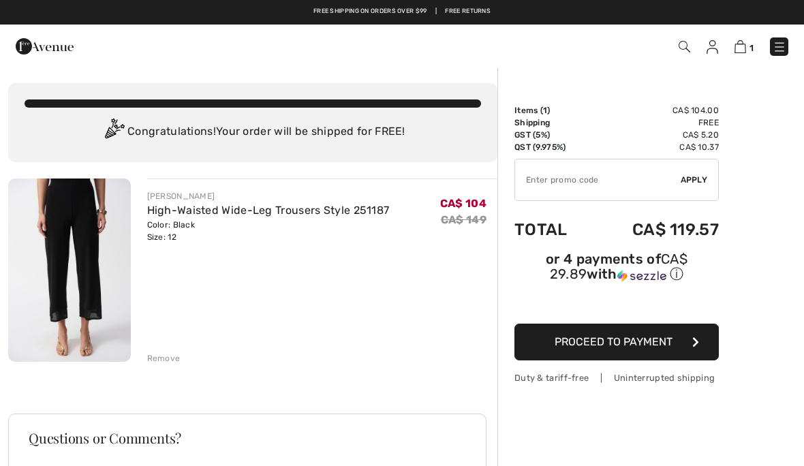
click at [567, 182] on input "TEXT" at bounding box center [598, 179] width 166 height 41
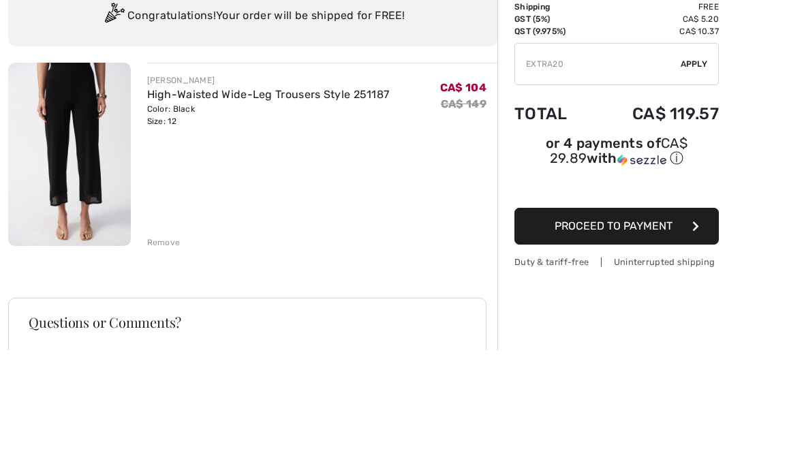
type input "EXTRA20"
click at [698, 174] on span "Apply" at bounding box center [694, 180] width 27 height 12
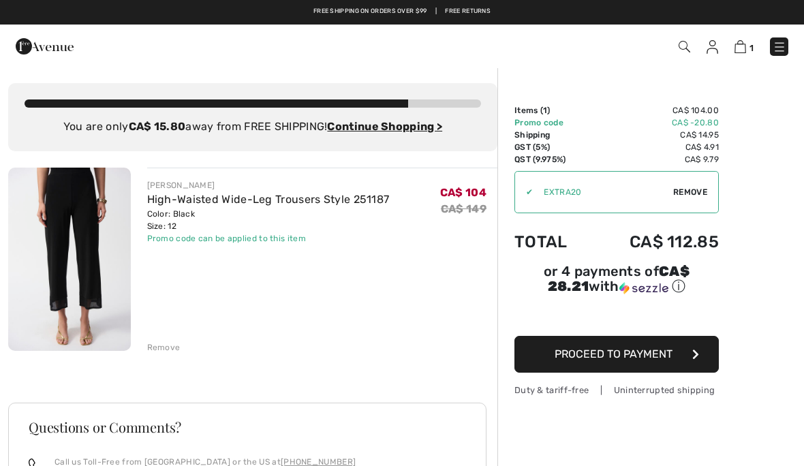
click at [697, 198] on div "✔ Apply Remove" at bounding box center [616, 192] width 204 height 42
click at [695, 192] on span "Remove" at bounding box center [690, 192] width 34 height 12
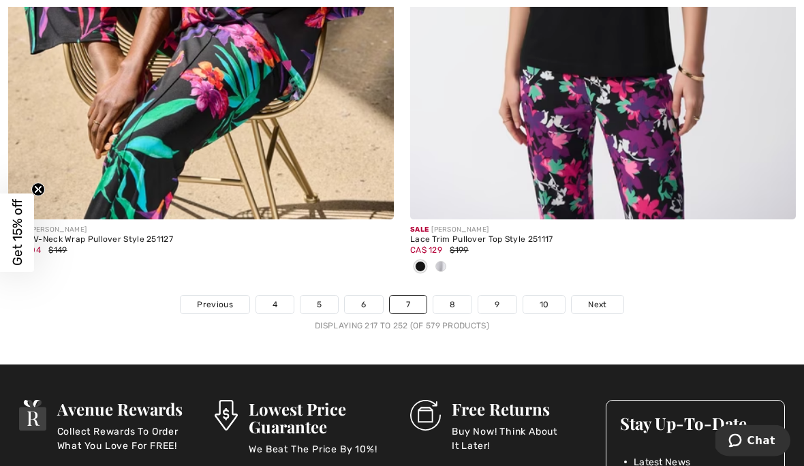
scroll to position [11880, 0]
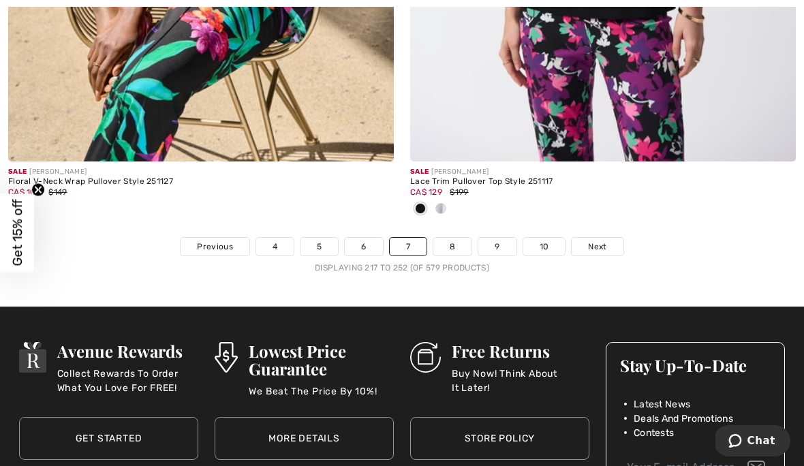
click at [507, 238] on link "9" at bounding box center [496, 247] width 37 height 18
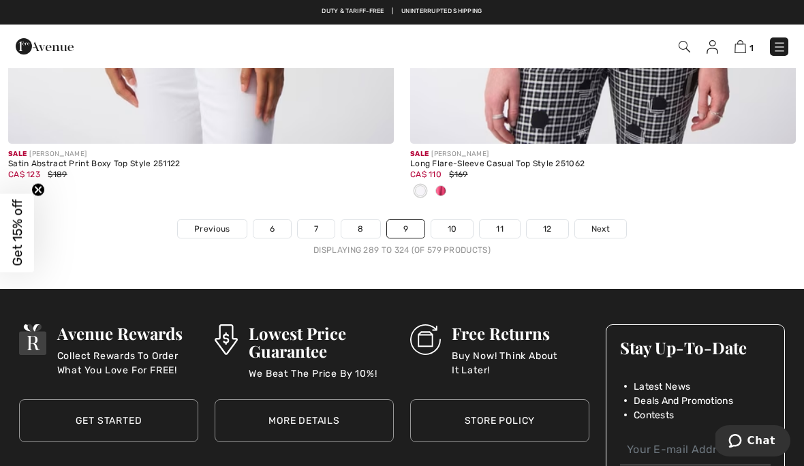
scroll to position [12015, 0]
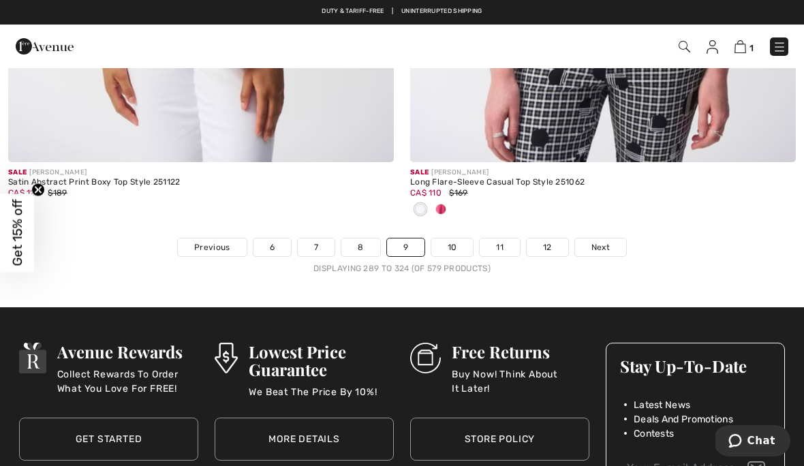
click at [609, 241] on span "Next" at bounding box center [600, 247] width 18 height 12
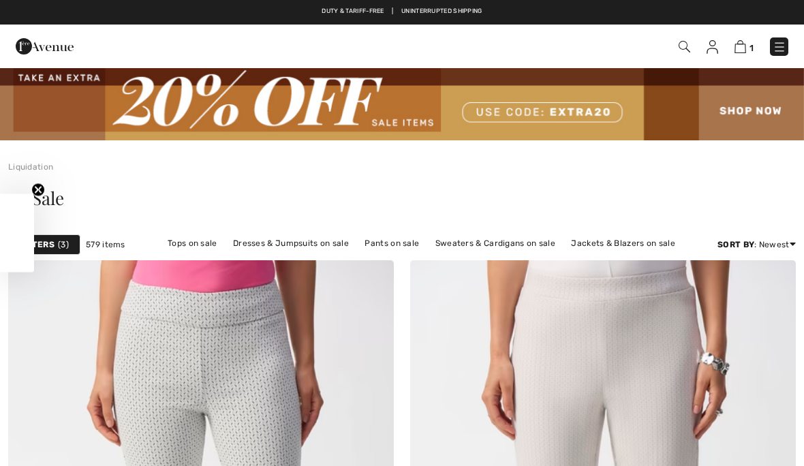
checkbox input "true"
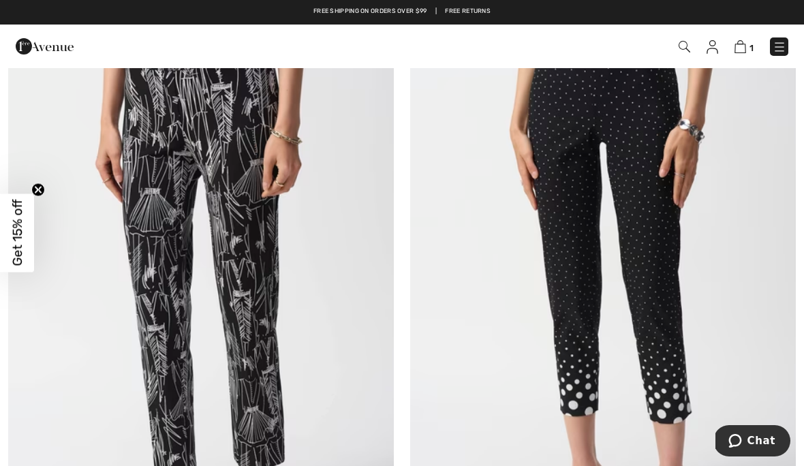
scroll to position [10187, 0]
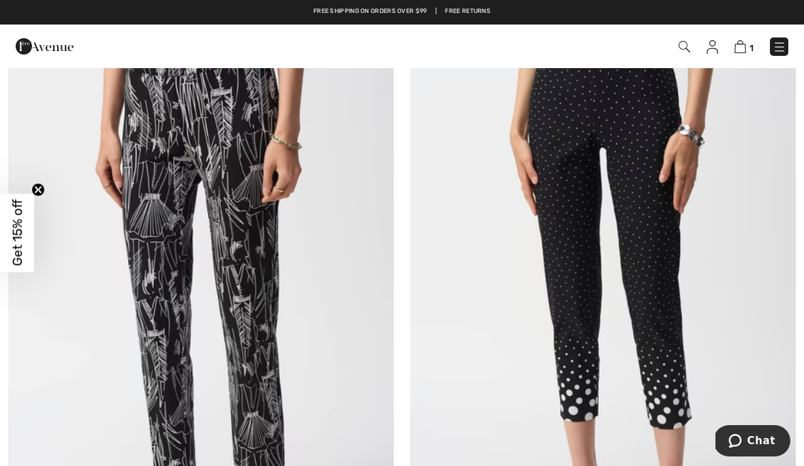
click at [142, 274] on img at bounding box center [201, 301] width 386 height 578
click at [143, 274] on img at bounding box center [201, 301] width 386 height 578
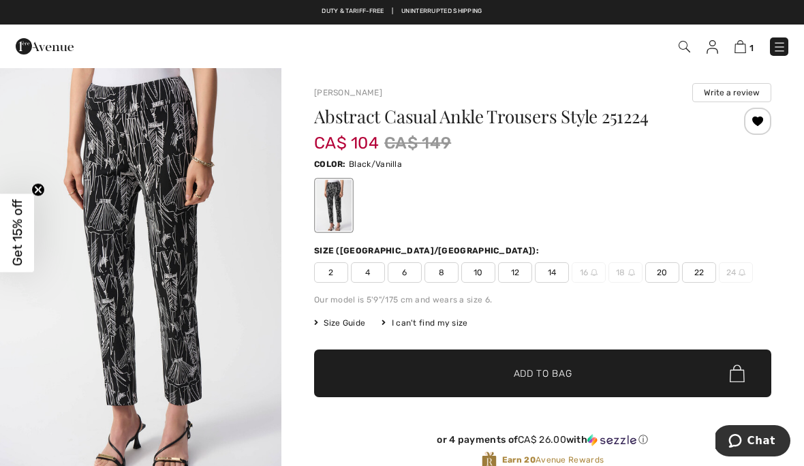
click at [522, 270] on span "12" at bounding box center [515, 272] width 34 height 20
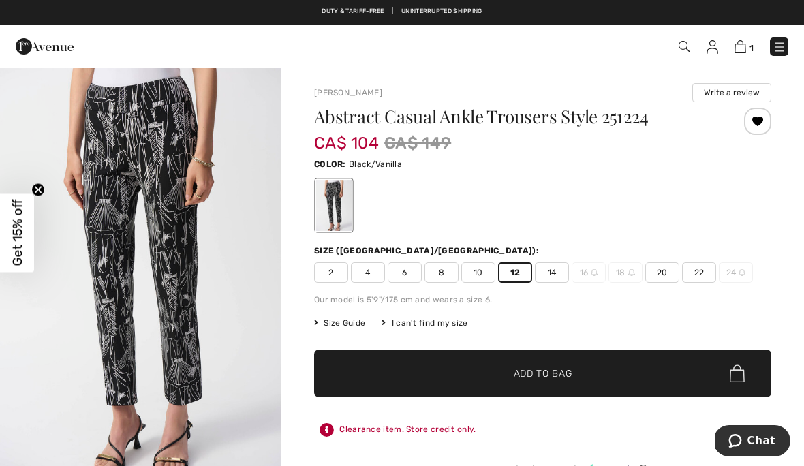
click at [580, 374] on span "✔ Added to Bag Add to Bag" at bounding box center [542, 373] width 457 height 48
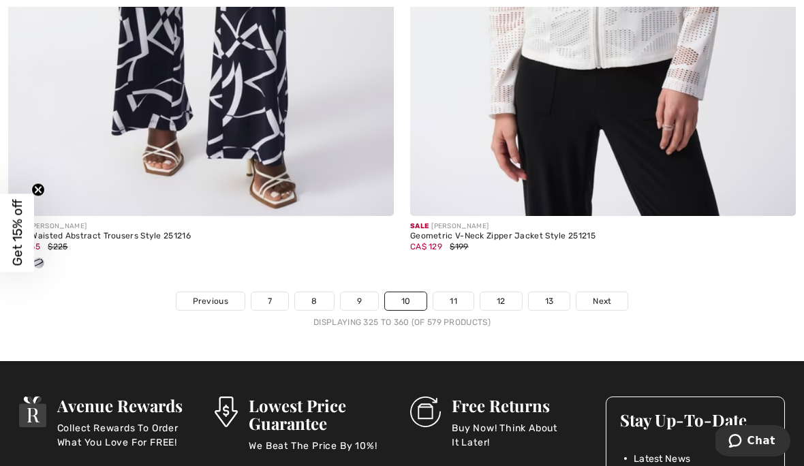
scroll to position [11827, 0]
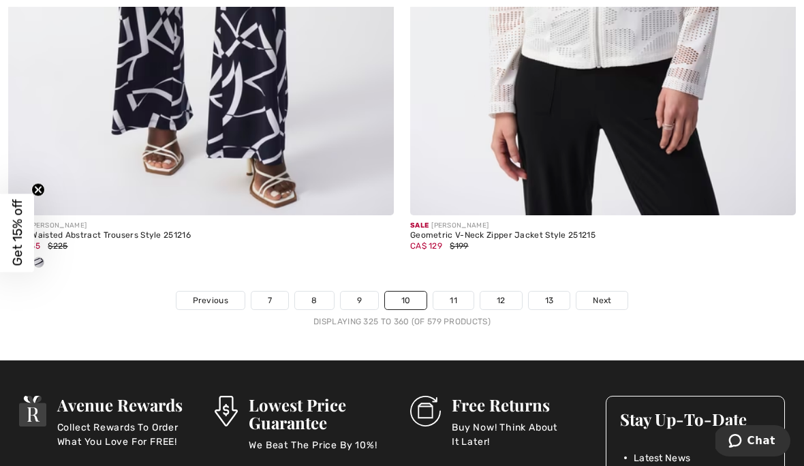
click at [607, 294] on span "Next" at bounding box center [602, 300] width 18 height 12
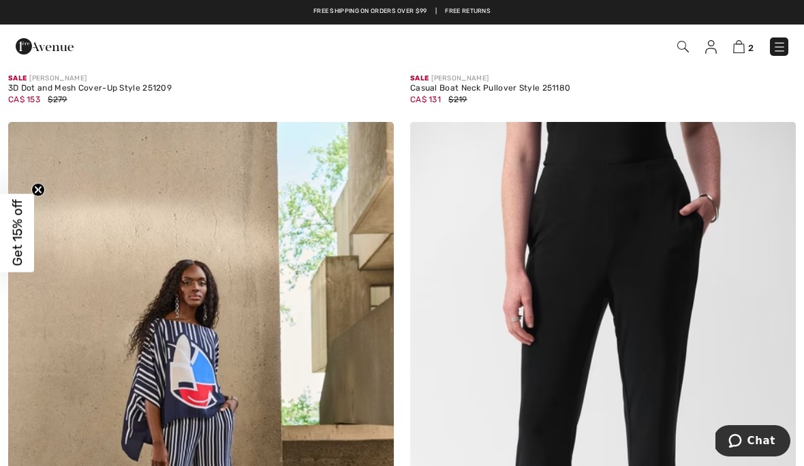
scroll to position [1402, 0]
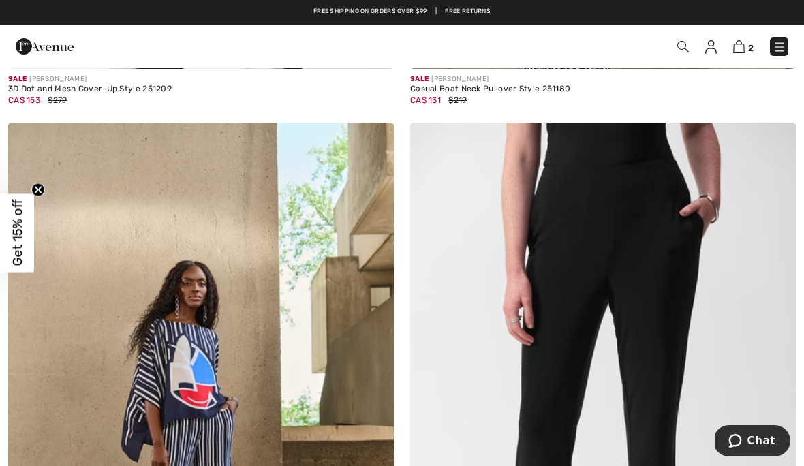
click at [661, 403] on img at bounding box center [603, 412] width 386 height 578
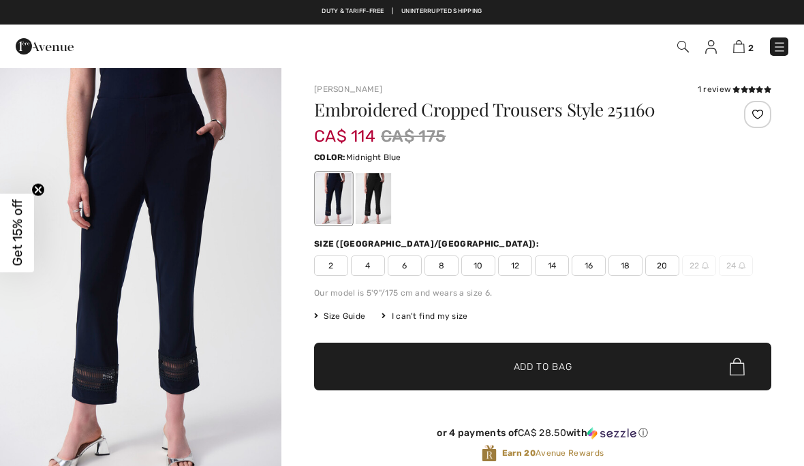
checkbox input "true"
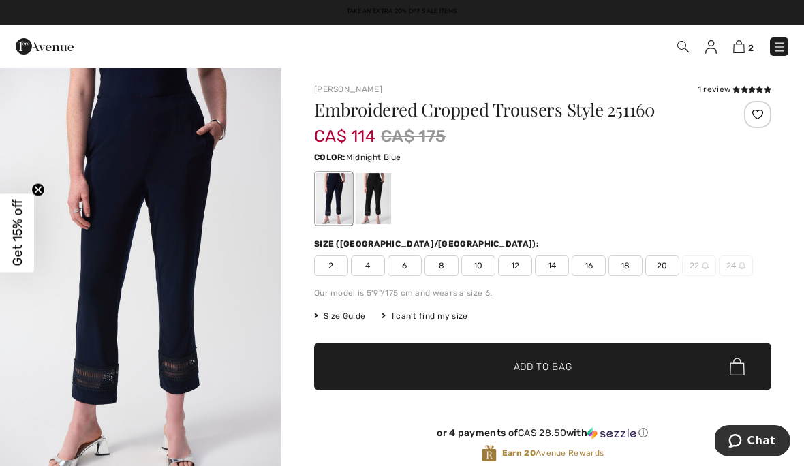
click at [376, 201] on div at bounding box center [373, 198] width 35 height 51
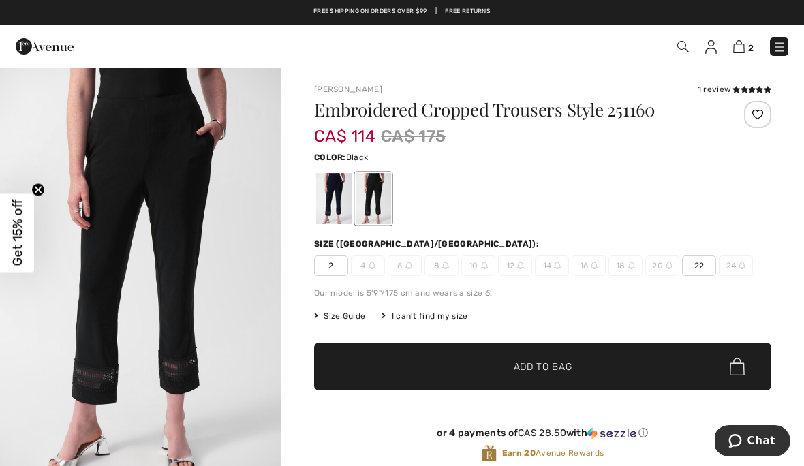
click at [334, 200] on div at bounding box center [333, 198] width 35 height 51
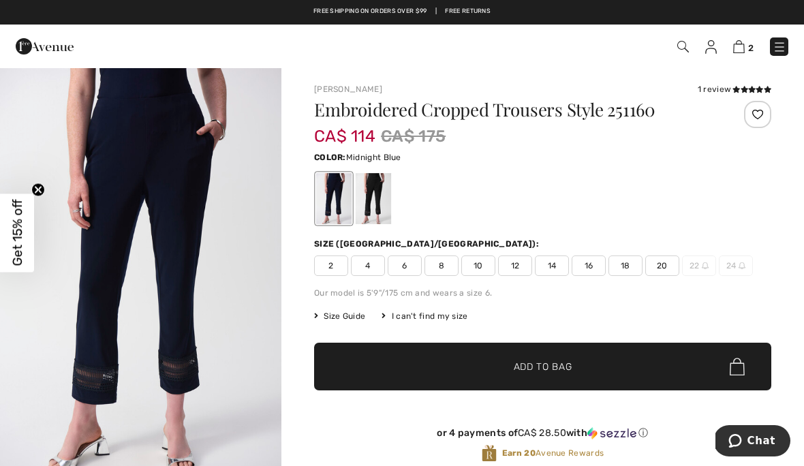
click at [328, 202] on div at bounding box center [333, 198] width 35 height 51
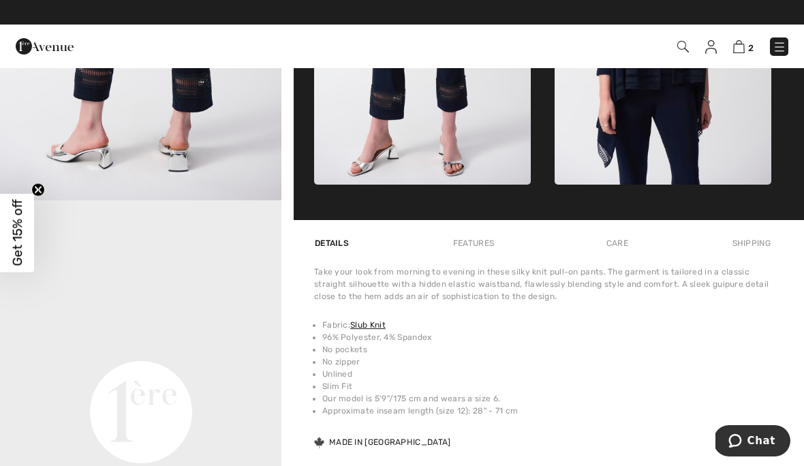
scroll to position [755, 0]
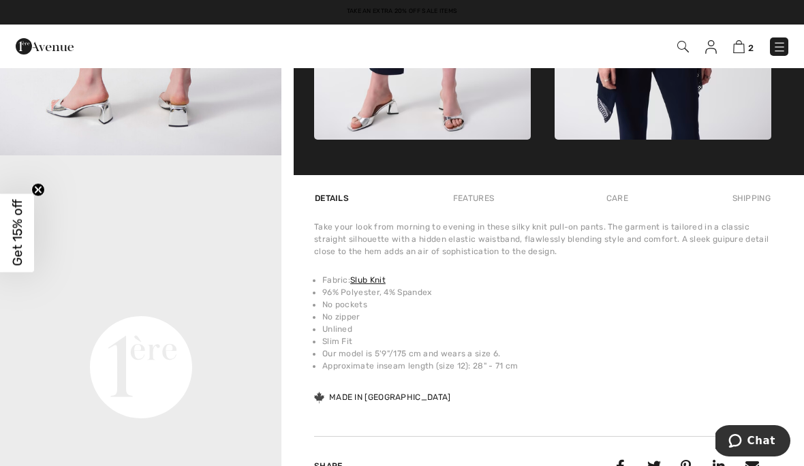
click at [782, 50] on img at bounding box center [780, 47] width 14 height 14
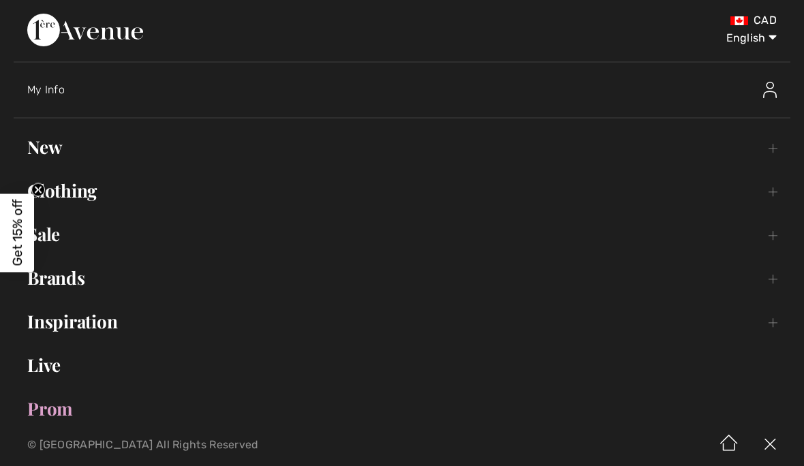
click at [750, 37] on select "English Français" at bounding box center [741, 35] width 71 height 41
select select "https://www.1ereavenue.com/fr/pantalon-cropped-brode-modele-251160-s251160/8040…"
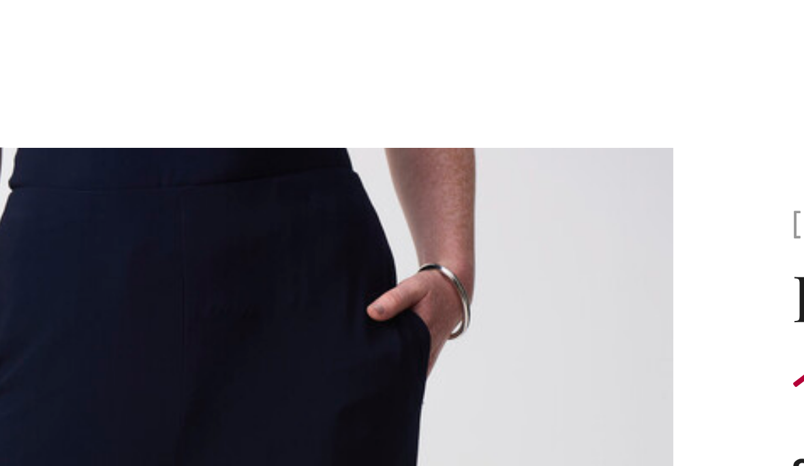
scroll to position [18, 0]
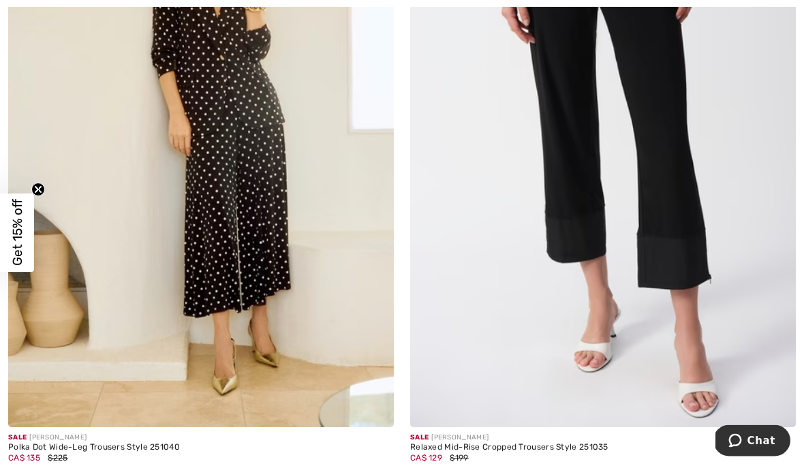
scroll to position [8432, 0]
click at [701, 332] on img at bounding box center [603, 138] width 386 height 578
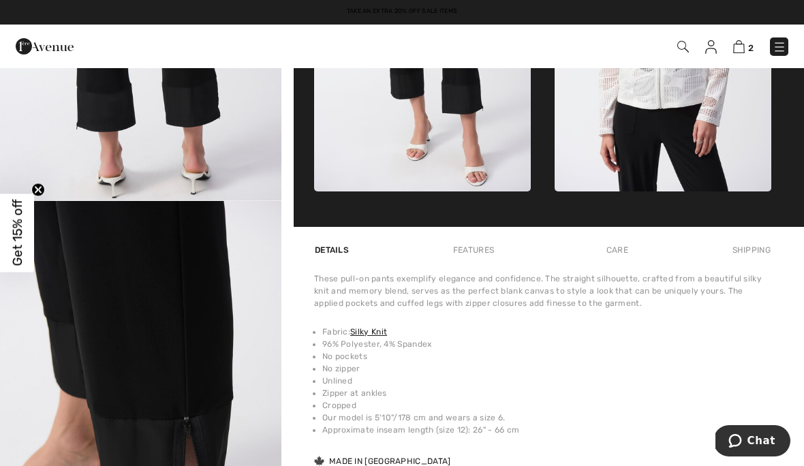
scroll to position [817, 0]
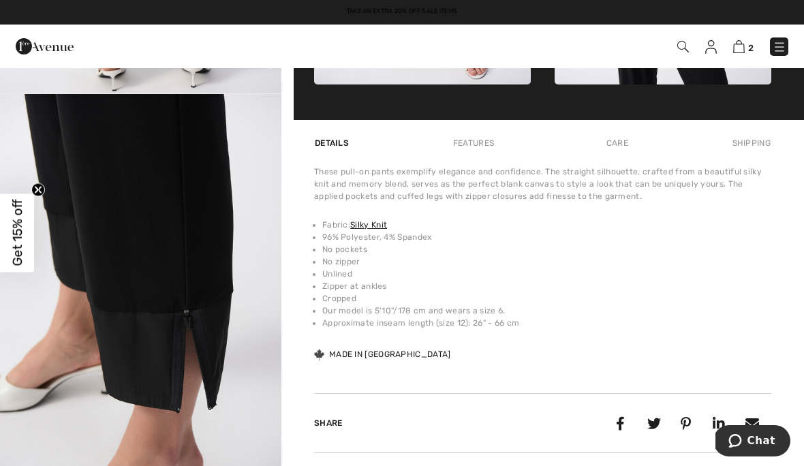
click at [784, 47] on img at bounding box center [780, 47] width 14 height 14
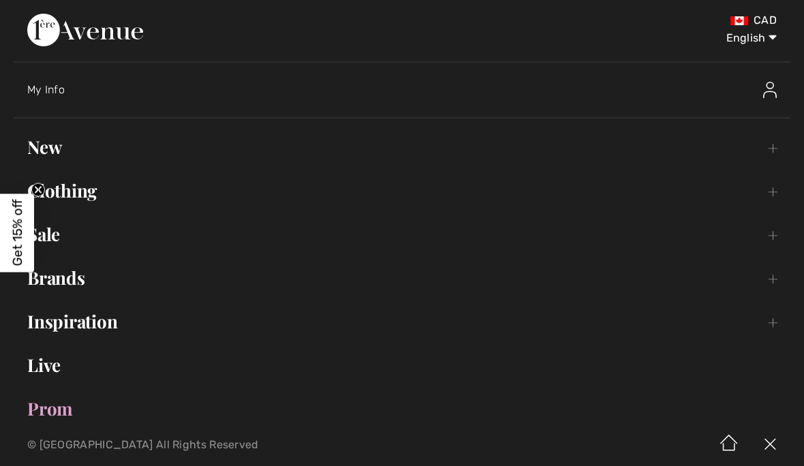
click at [753, 46] on select "English Français" at bounding box center [741, 35] width 71 height 41
select select "https://www.1ereavenue.com/fr/pantalon-court-taille-moyenne-modele-251035-s2510…"
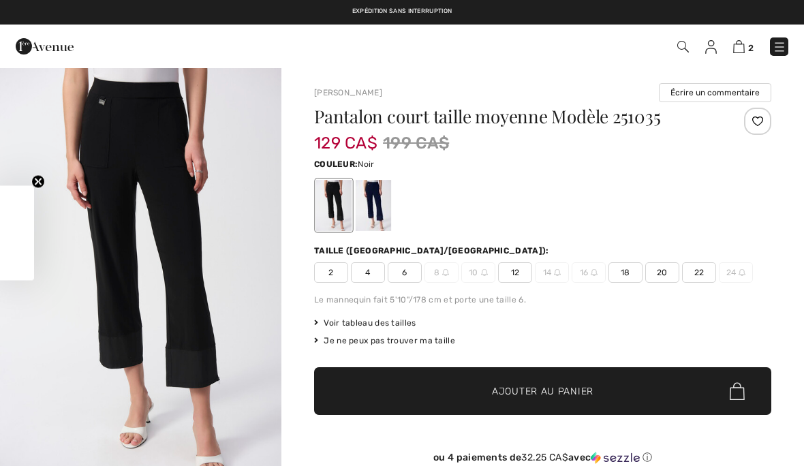
checkbox input "true"
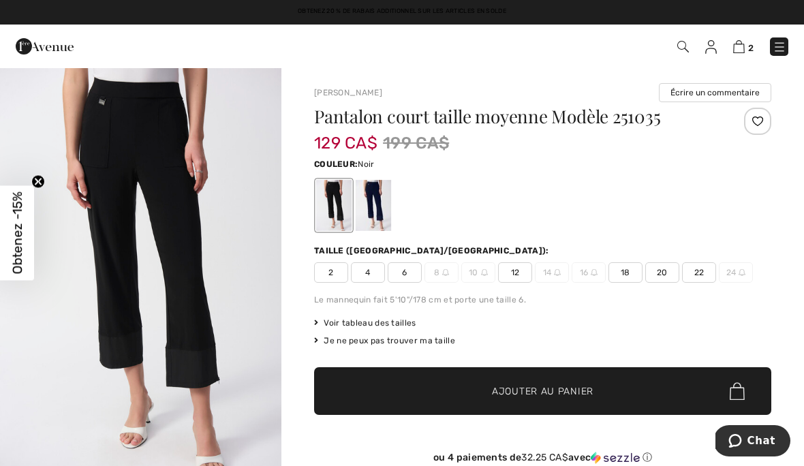
click at [136, 108] on img "1 / 5" at bounding box center [140, 278] width 281 height 422
click at [514, 277] on span "12" at bounding box center [515, 272] width 34 height 20
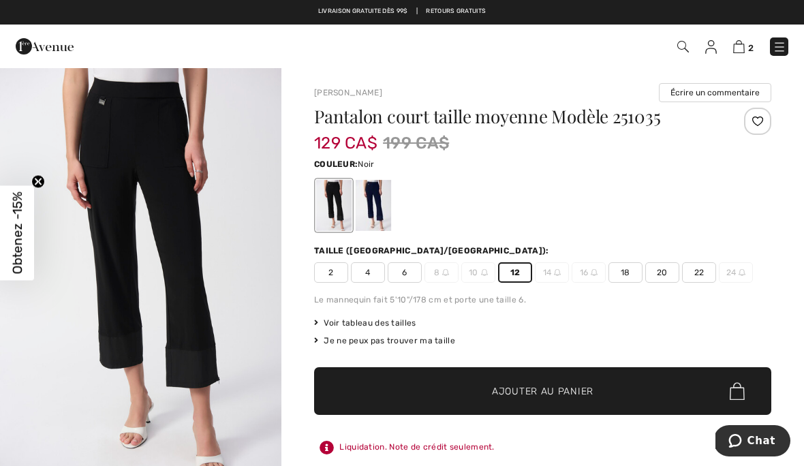
click at [610, 392] on span "✔ Ajouté au panier Ajouter au panier" at bounding box center [542, 391] width 457 height 48
click at [384, 198] on div at bounding box center [373, 205] width 35 height 51
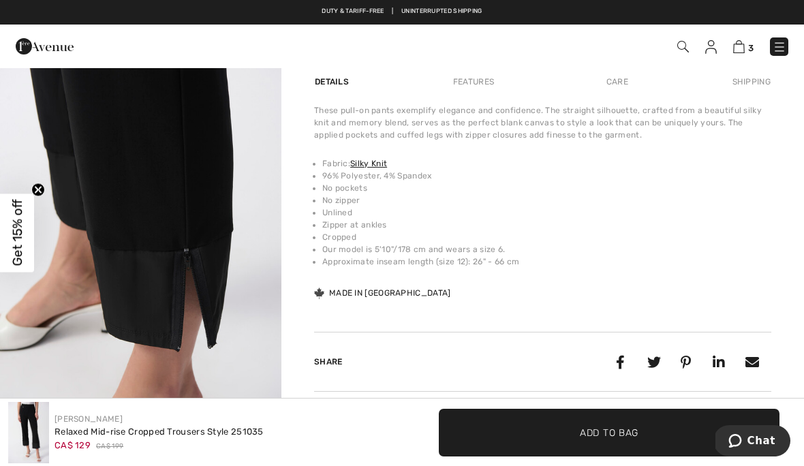
click at [781, 48] on img at bounding box center [780, 47] width 14 height 14
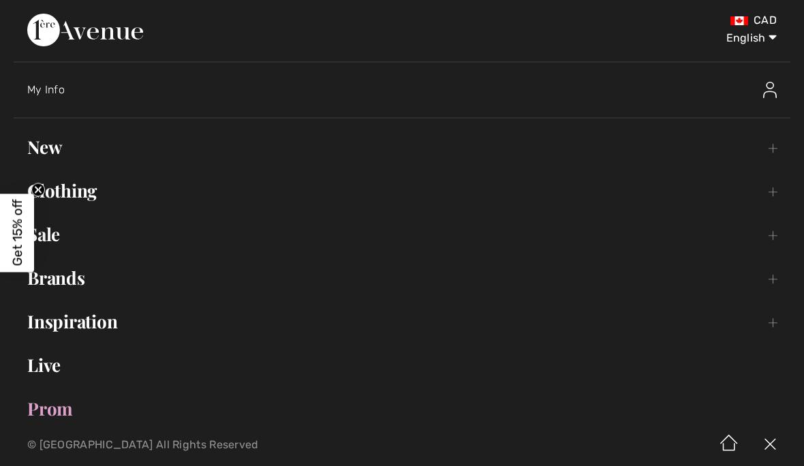
click at [752, 42] on select "English Français" at bounding box center [741, 35] width 71 height 41
select select "https://www.1ereavenue.com/fr/pantalon-court-taille-moyenne-modele-251035-s2510…"
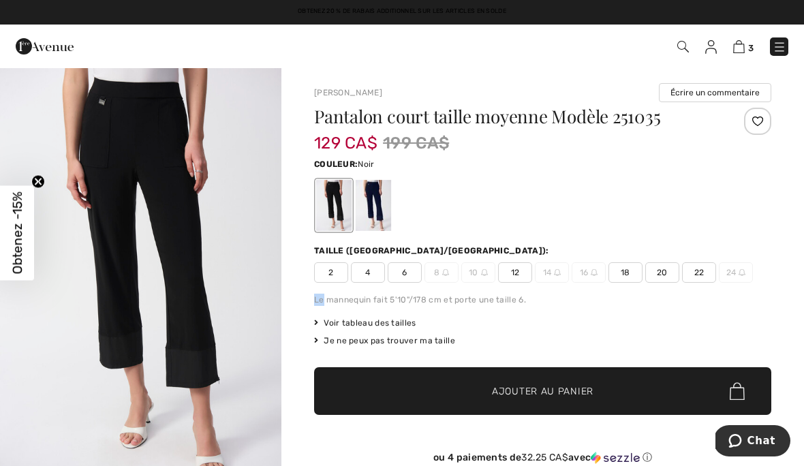
click at [743, 48] on img at bounding box center [739, 46] width 12 height 13
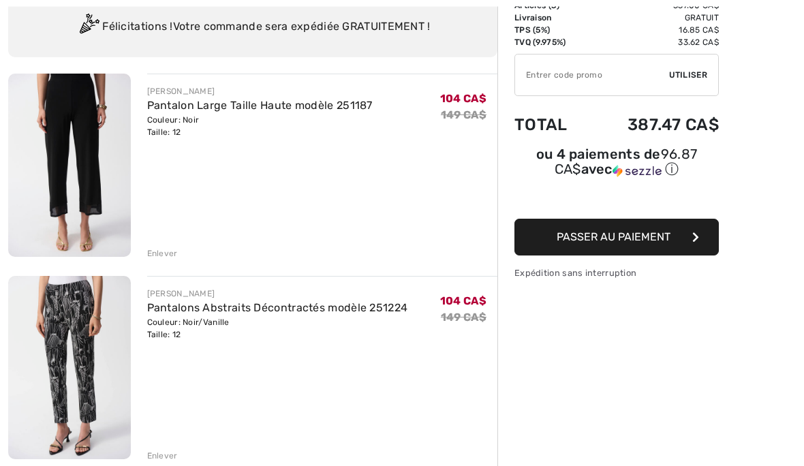
scroll to position [105, 0]
click at [161, 461] on div "Enlever" at bounding box center [162, 456] width 31 height 12
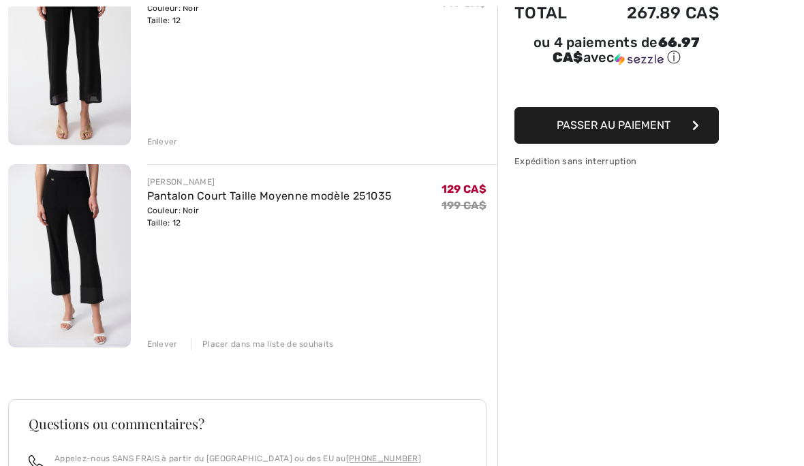
scroll to position [217, 0]
click at [160, 346] on div "Enlever" at bounding box center [162, 344] width 31 height 12
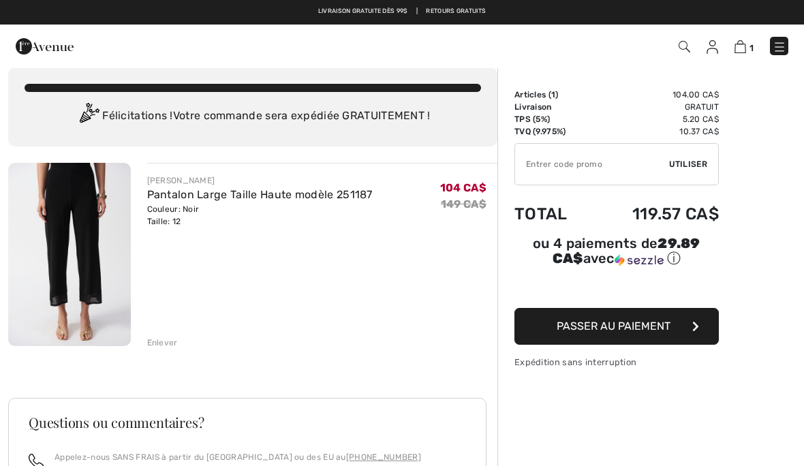
scroll to position [0, 0]
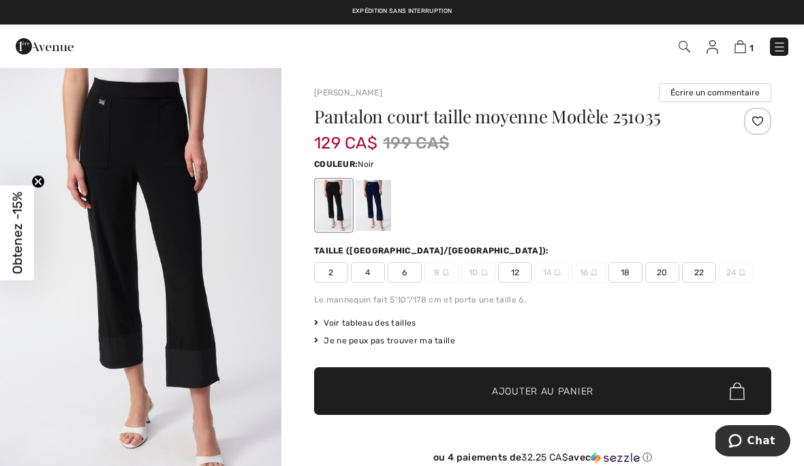
click at [518, 277] on span "12" at bounding box center [515, 272] width 34 height 20
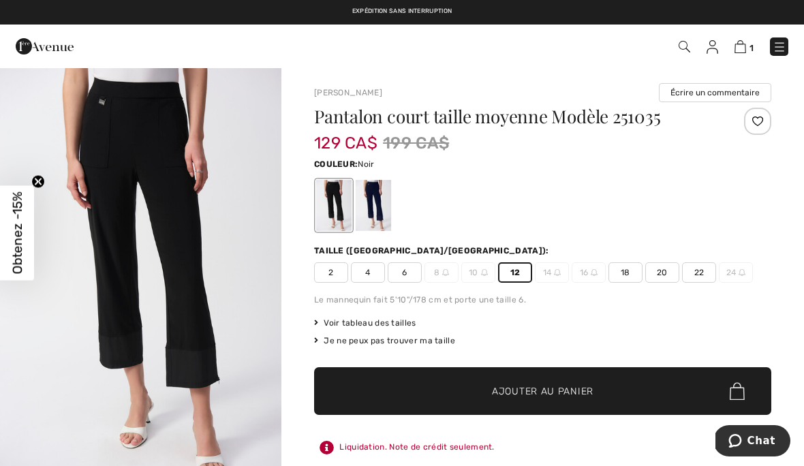
click at [597, 392] on span "✔ Ajouté au panier Ajouter au panier" at bounding box center [542, 391] width 457 height 48
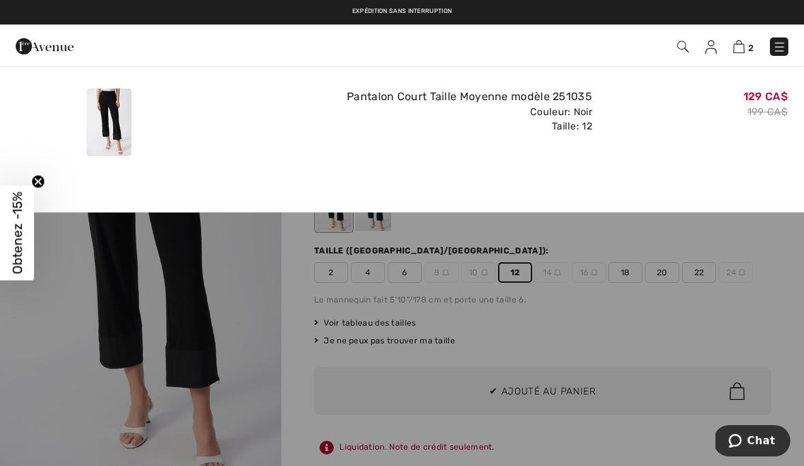
click at [740, 48] on img at bounding box center [739, 46] width 12 height 13
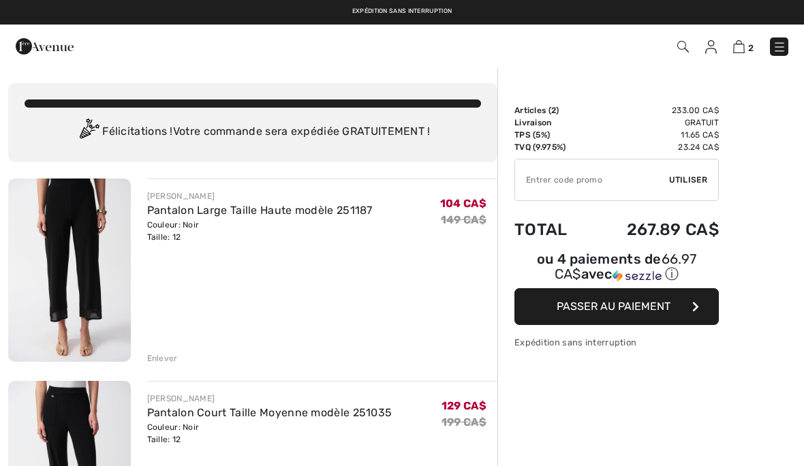
checkbox input "true"
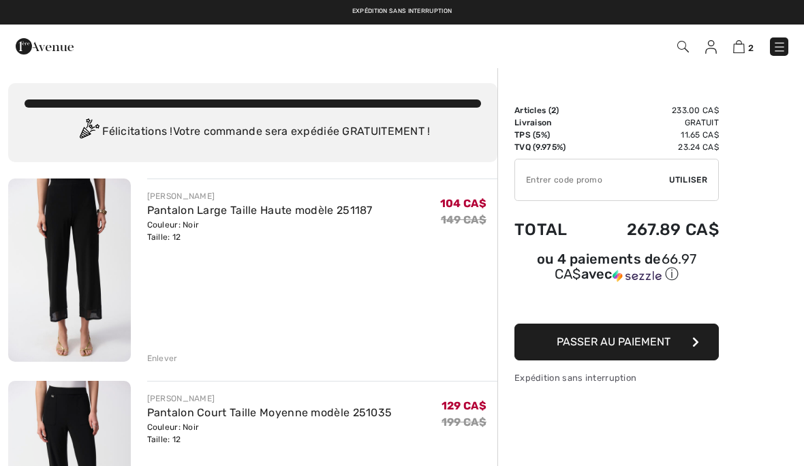
click at [161, 356] on div "Enlever" at bounding box center [162, 358] width 31 height 12
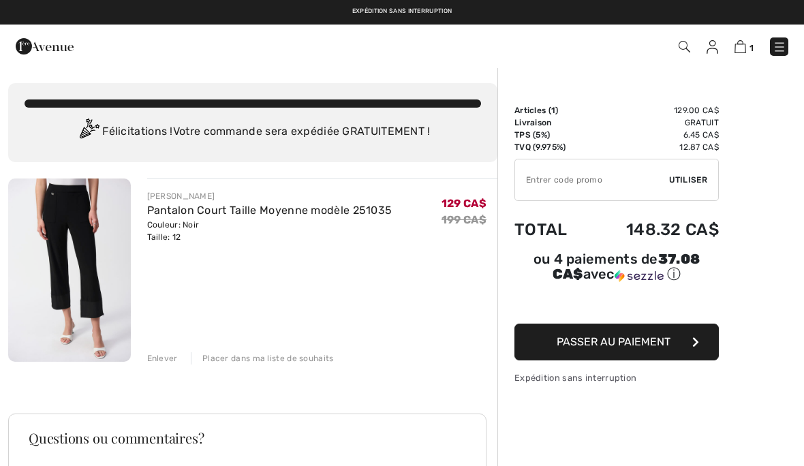
click at [578, 183] on input "TEXT" at bounding box center [592, 179] width 154 height 41
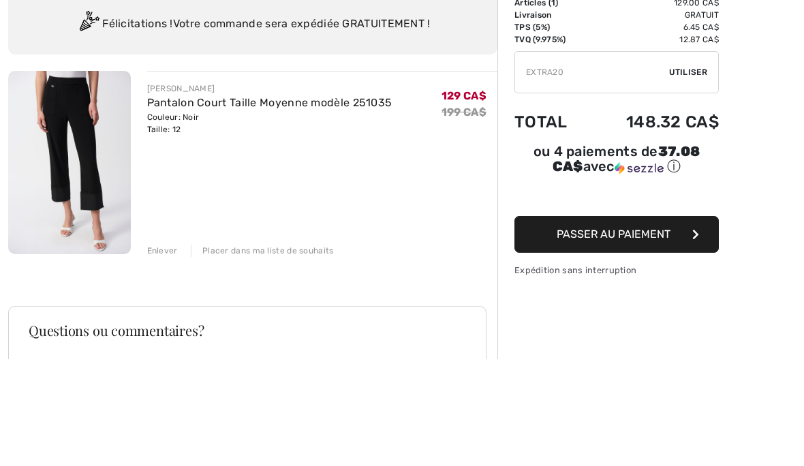
type input "EXTRA20"
click at [690, 174] on span "Utiliser" at bounding box center [688, 180] width 38 height 12
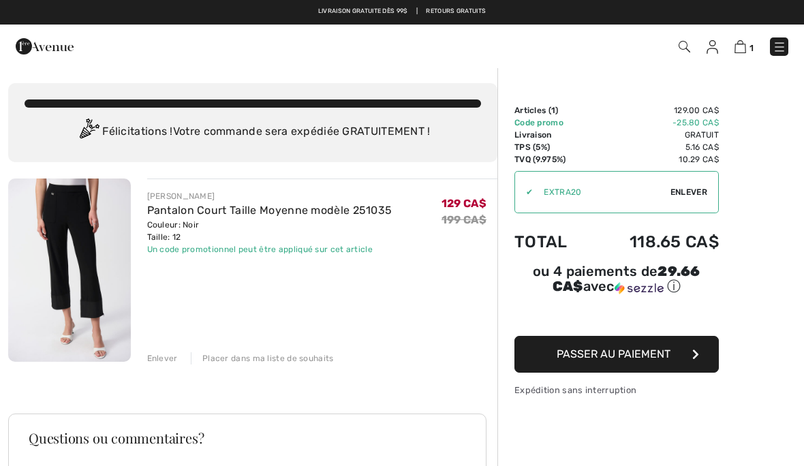
click at [68, 243] on img at bounding box center [69, 269] width 123 height 183
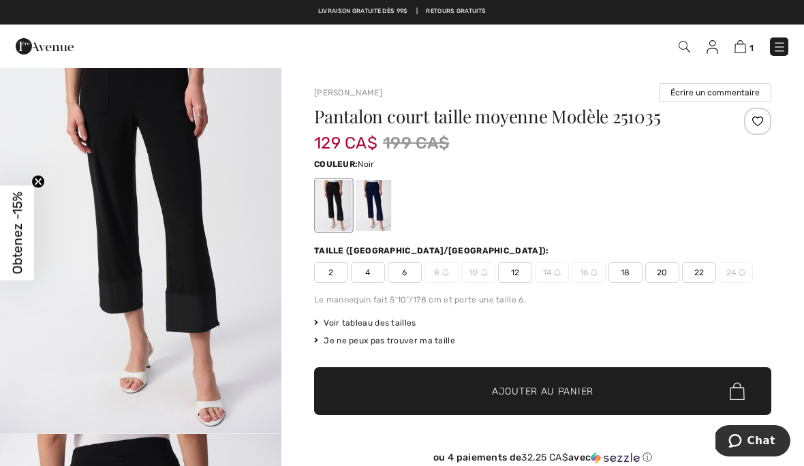
click at [743, 46] on img at bounding box center [740, 46] width 12 height 13
